Goal: Task Accomplishment & Management: Complete application form

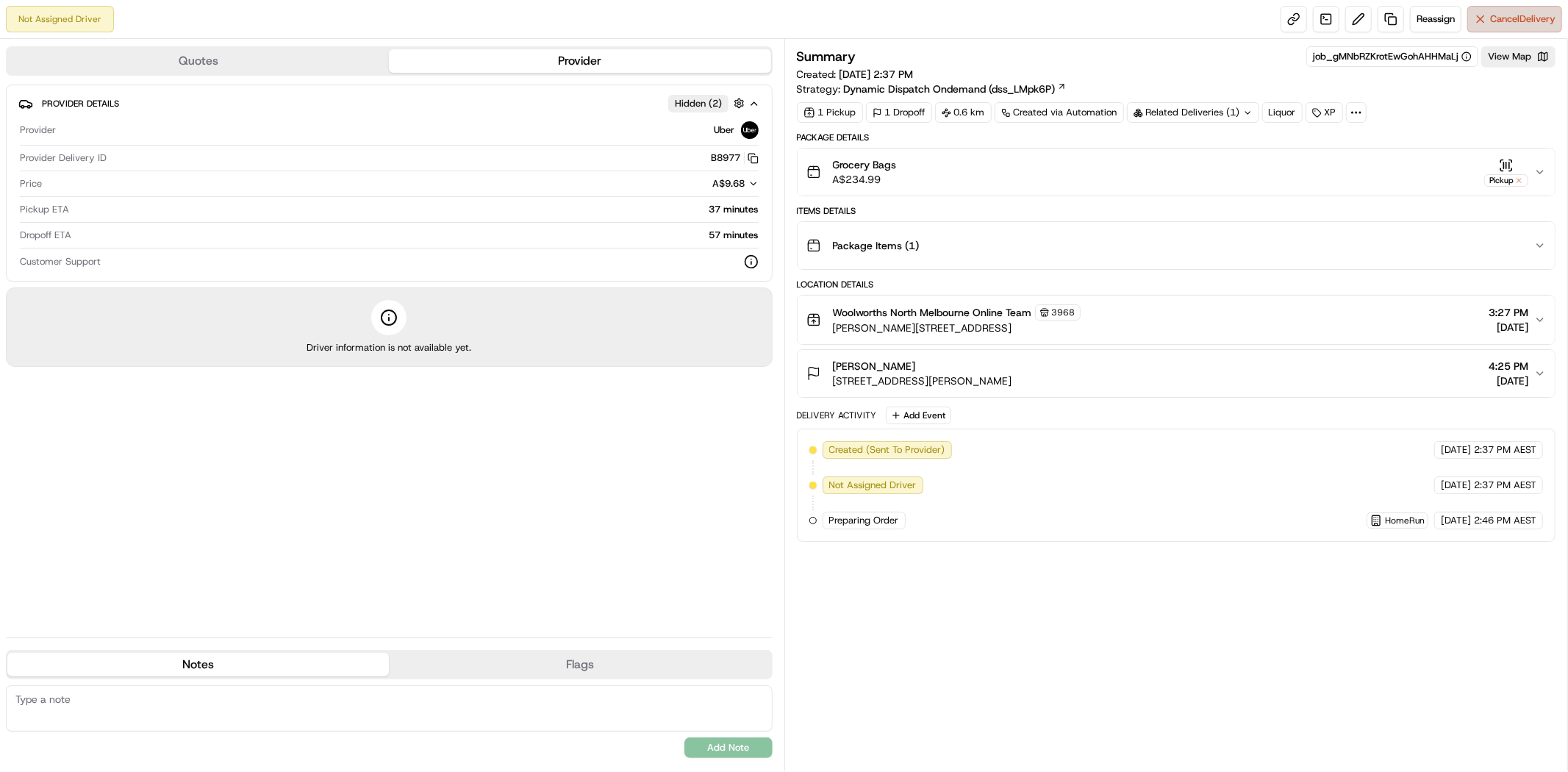
click at [1503, 22] on span "Cancel Delivery" at bounding box center [1523, 19] width 66 height 14
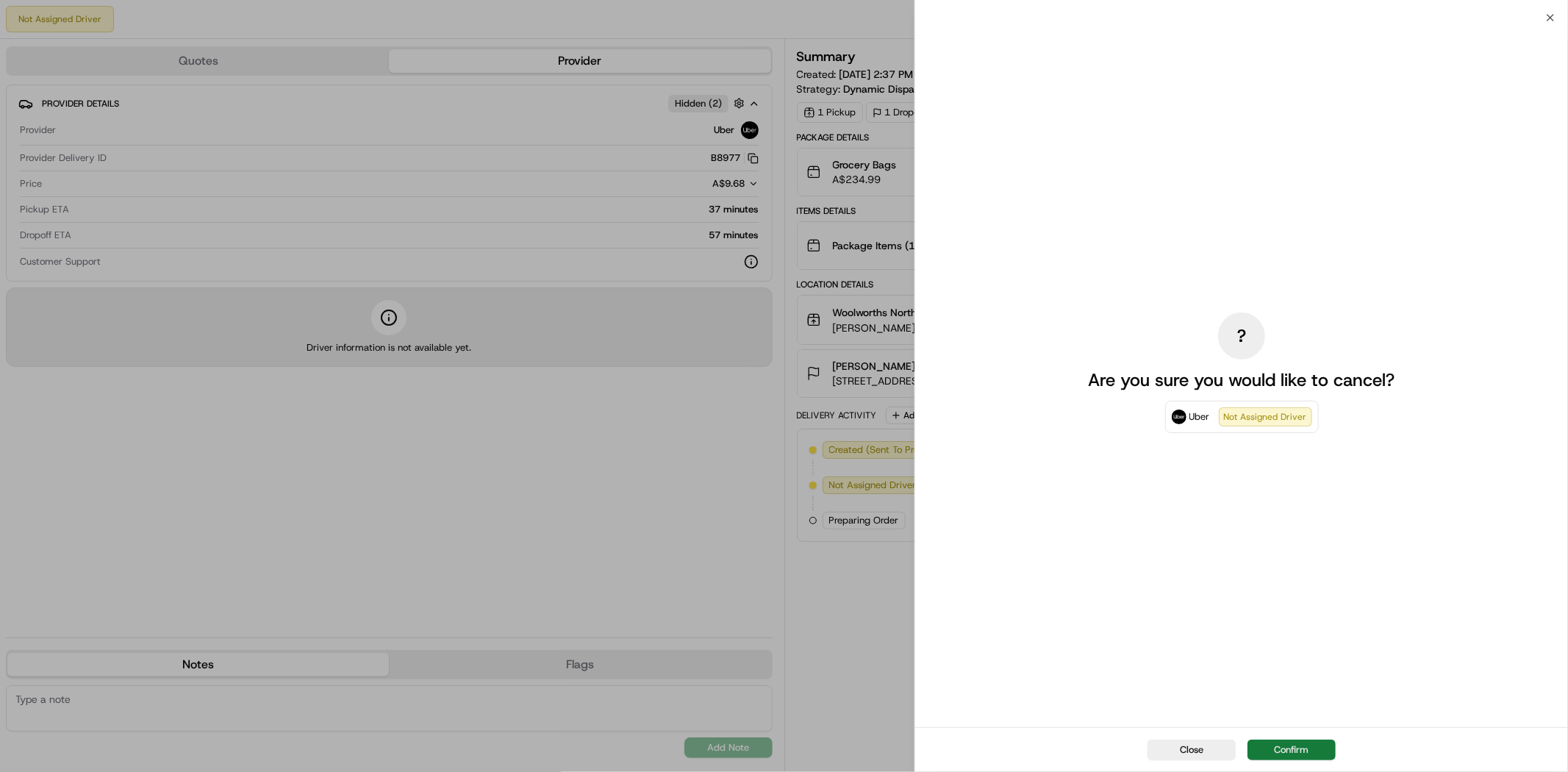
click at [1282, 750] on button "Confirm" at bounding box center [1292, 750] width 88 height 21
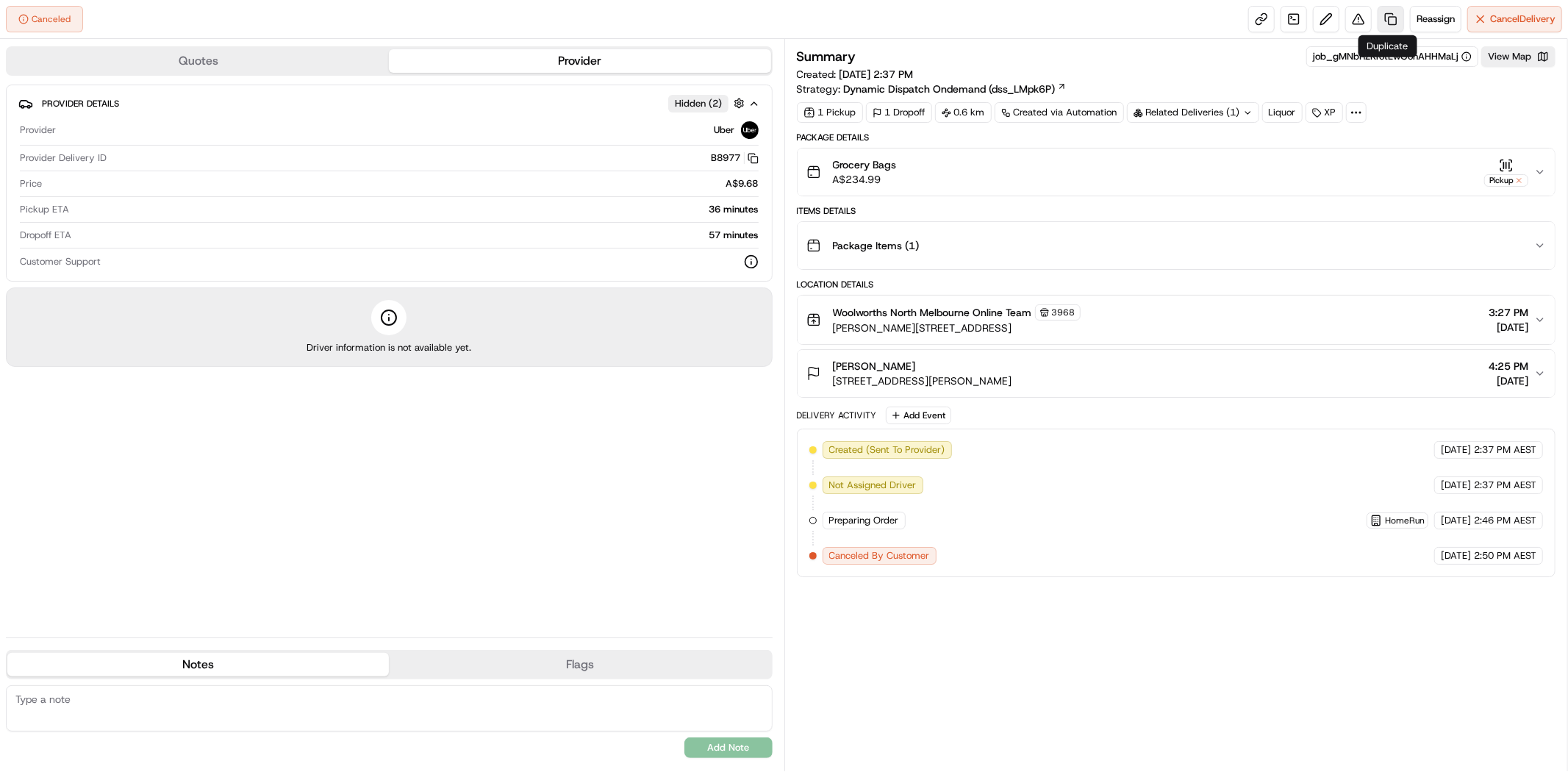
click at [1377, 18] on link at bounding box center [1390, 18] width 26 height 26
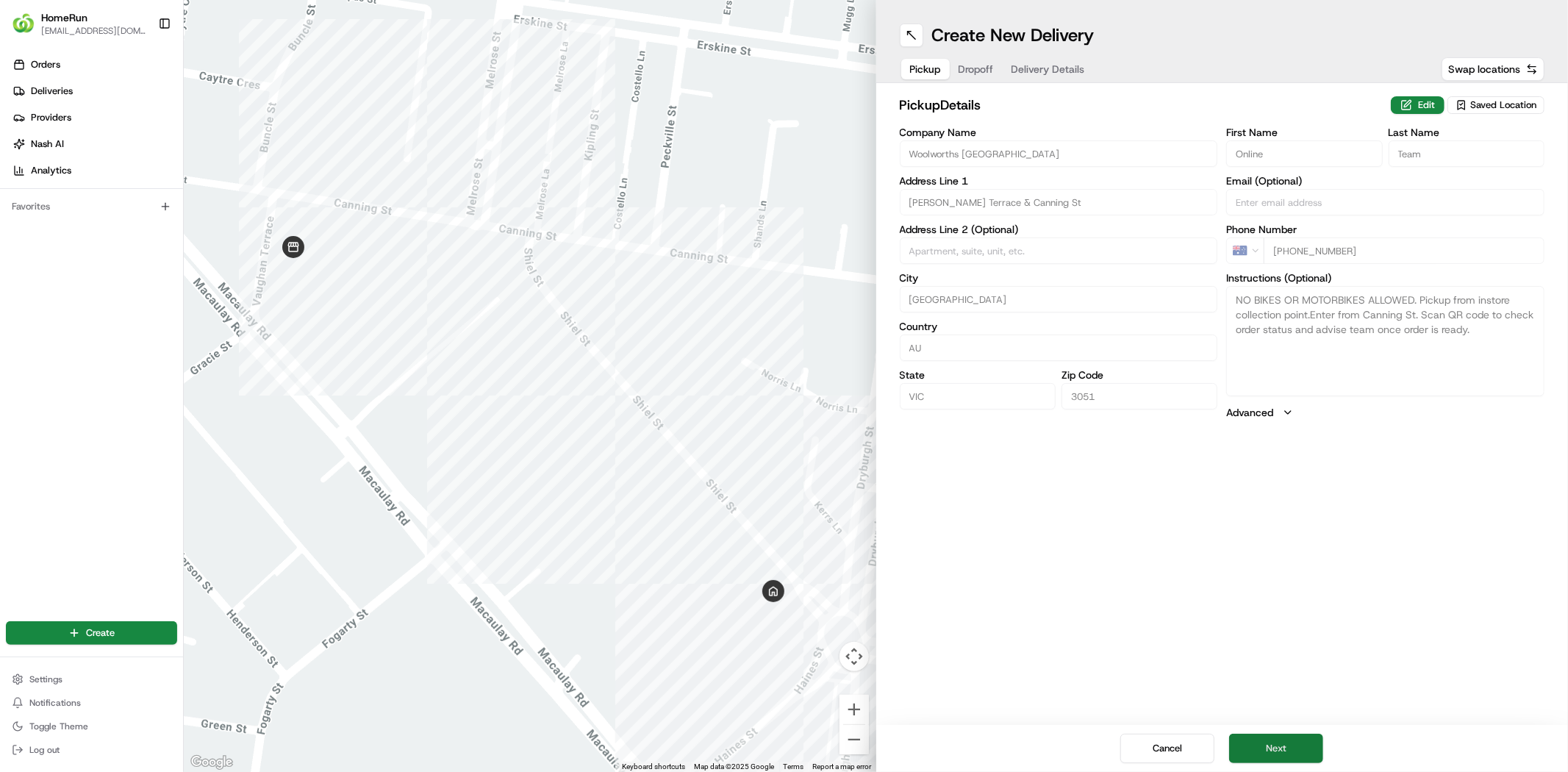
click at [1286, 748] on button "Next" at bounding box center [1276, 748] width 94 height 30
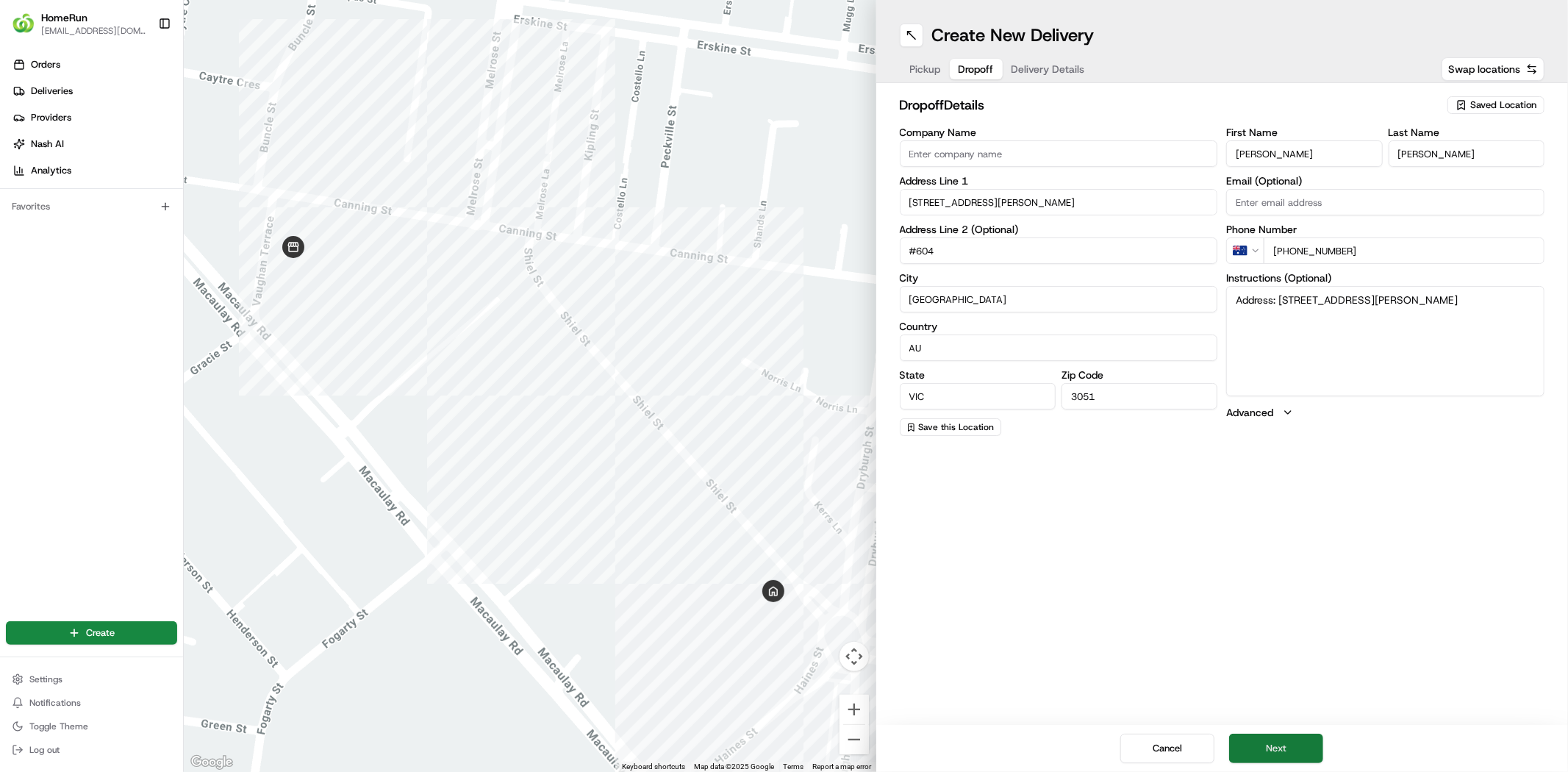
click at [1282, 751] on button "Next" at bounding box center [1276, 748] width 94 height 30
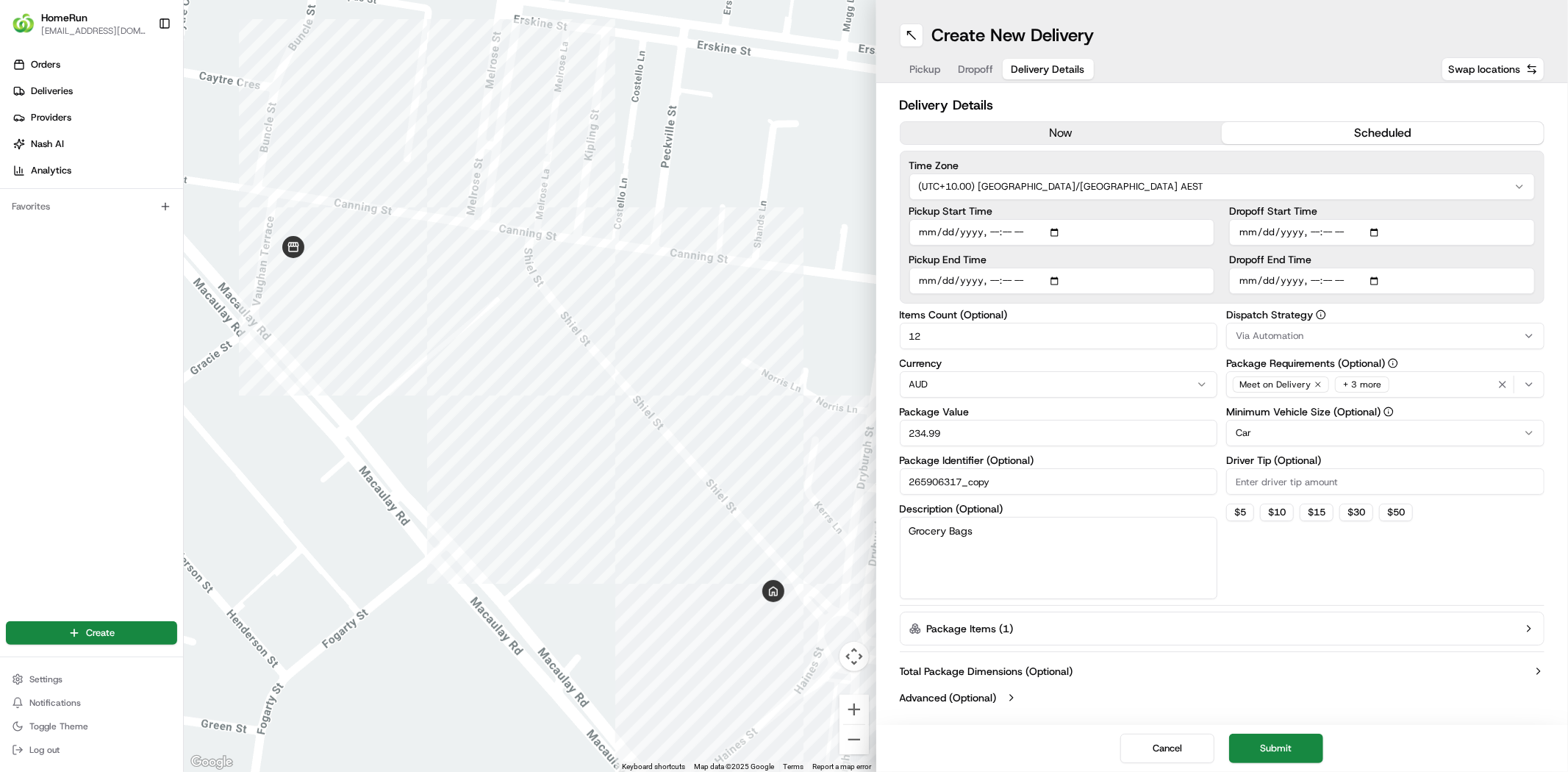
click at [1056, 230] on input "Pickup Start Time" at bounding box center [1062, 232] width 306 height 26
type input "[DATE]T17:15"
click at [1374, 233] on input "Dropoff Start Time" at bounding box center [1382, 232] width 306 height 26
type input "[DATE]T17:30"
click at [1541, 241] on div "Time Zone (UTC+10.00) [GEOGRAPHIC_DATA]/[GEOGRAPHIC_DATA] AEST Pickup Start Tim…" at bounding box center [1222, 227] width 645 height 153
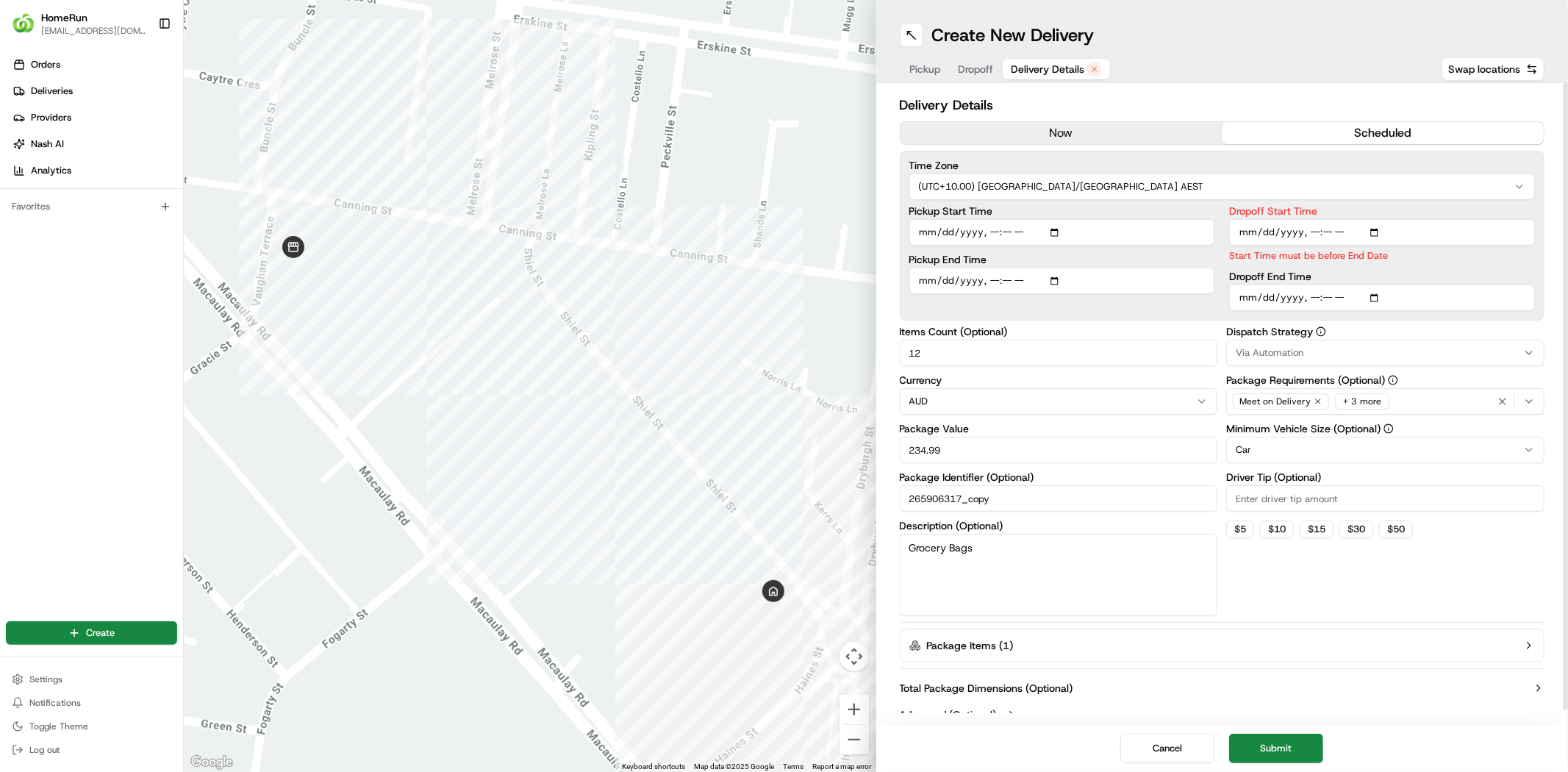
click at [1377, 297] on input "Dropoff End Time" at bounding box center [1382, 297] width 306 height 26
type input "[DATE]T18:25"
click at [1540, 319] on div "Time Zone (UTC+10.00) [GEOGRAPHIC_DATA]/[GEOGRAPHIC_DATA] AEST Pickup Start Tim…" at bounding box center [1222, 235] width 645 height 170
click at [1376, 227] on input "Dropoff Start Time" at bounding box center [1382, 232] width 306 height 26
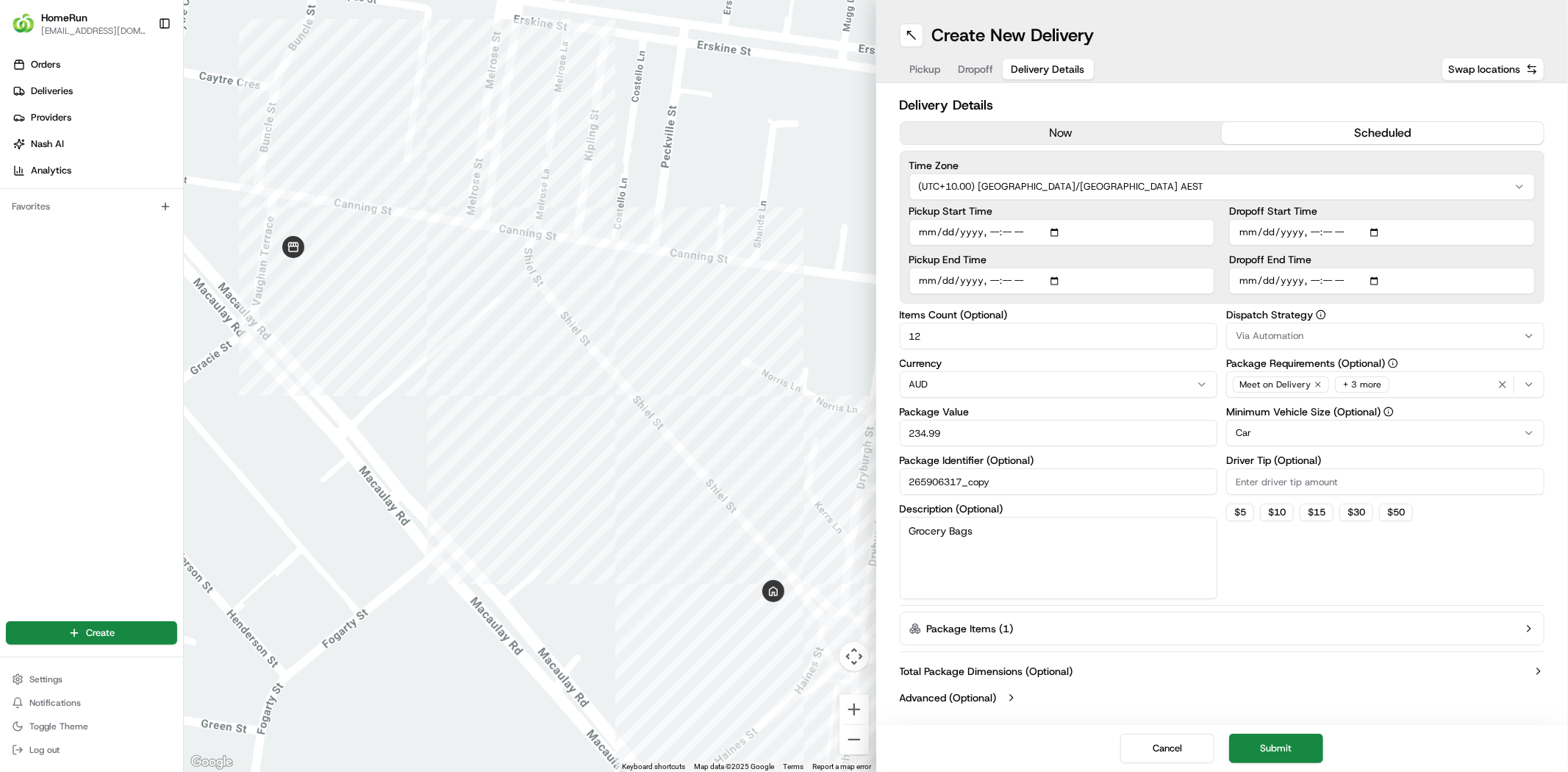
click at [1059, 231] on input "Pickup Start Time" at bounding box center [1062, 232] width 306 height 26
type input "[DATE]T17:20"
click at [1150, 207] on label "Pickup Start Time" at bounding box center [1062, 211] width 306 height 10
click at [1150, 219] on input "Pickup Start Time" at bounding box center [1062, 232] width 306 height 26
click at [1554, 193] on div "Delivery Details now scheduled Time Zone (UTC+10.00) [GEOGRAPHIC_DATA]/[GEOGRAP…" at bounding box center [1222, 403] width 693 height 640
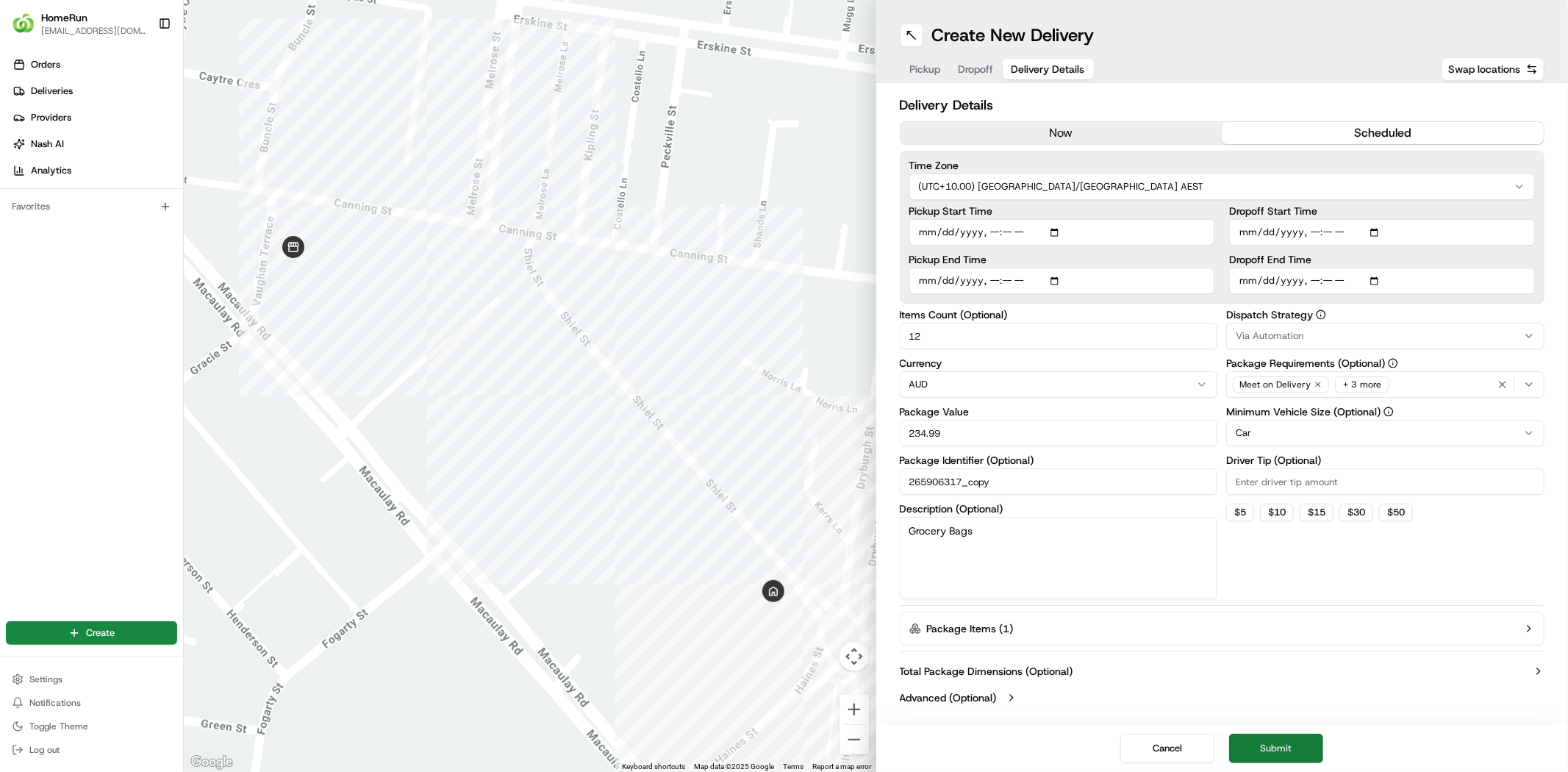
click at [1292, 750] on button "Submit" at bounding box center [1276, 748] width 94 height 30
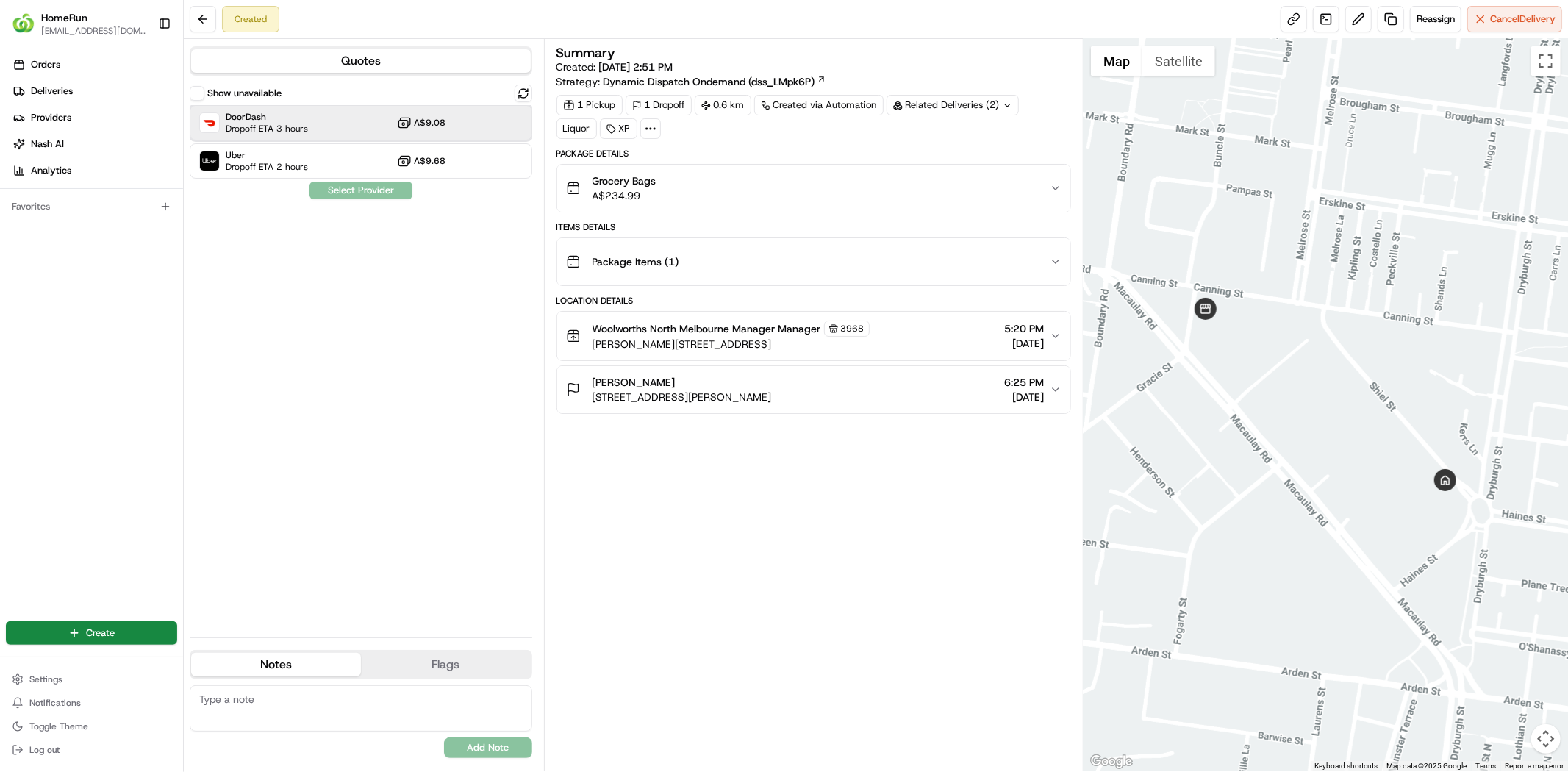
click at [352, 119] on div "DoorDash Dropoff ETA 3 hours A$9.08" at bounding box center [361, 123] width 343 height 35
click at [392, 192] on button "Assign Provider" at bounding box center [361, 191] width 104 height 18
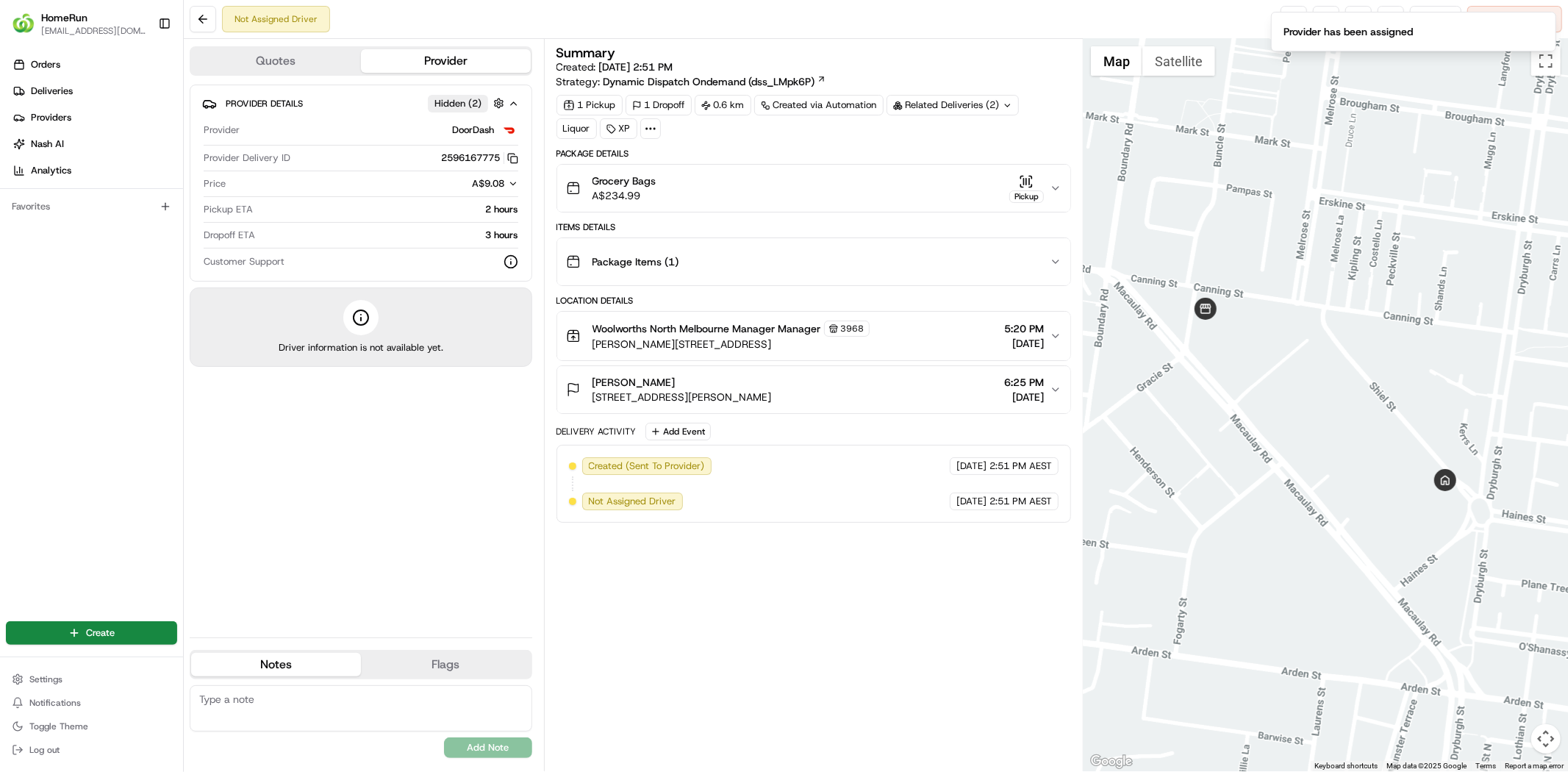
drag, startPoint x: 1219, startPoint y: 14, endPoint x: 1277, endPoint y: 18, distance: 58.1
click at [1218, 14] on div "Not Assigned Driver Reassign Cancel Delivery" at bounding box center [875, 19] width 1384 height 39
click at [1289, 9] on ol "Provider has been assigned" at bounding box center [1413, 31] width 309 height 63
click at [1541, 24] on icon "Notifications (F8)" at bounding box center [1543, 24] width 12 height 12
click at [1292, 15] on link at bounding box center [1293, 18] width 26 height 26
